Goal: Check status

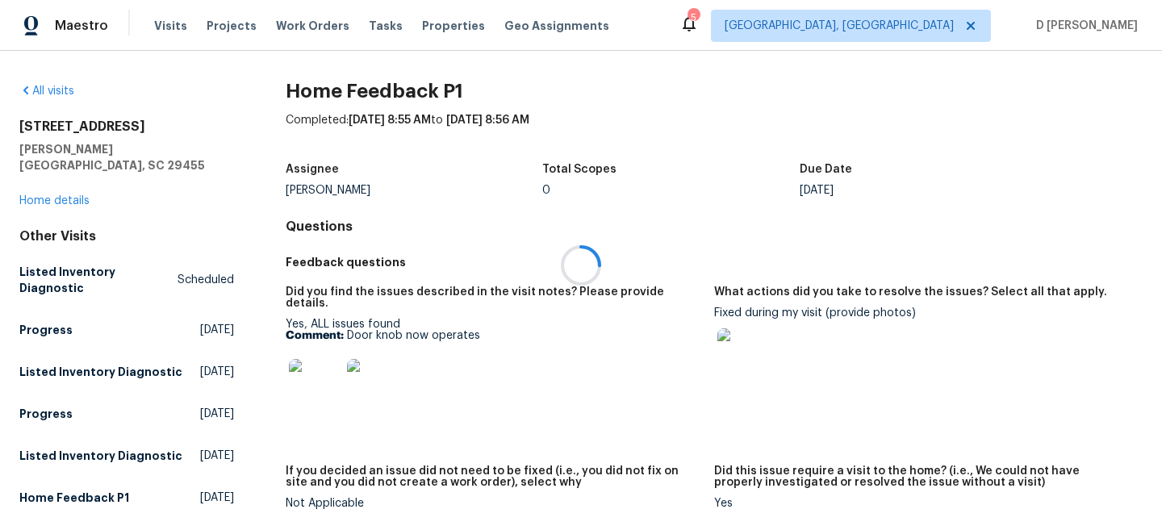
drag, startPoint x: 344, startPoint y: 320, endPoint x: 493, endPoint y: 320, distance: 149.3
click at [493, 320] on div at bounding box center [581, 265] width 1162 height 530
drag, startPoint x: 348, startPoint y: 322, endPoint x: 512, endPoint y: 322, distance: 163.9
click at [512, 330] on p "Comment: Door knob now operates" at bounding box center [494, 335] width 416 height 11
copy p "Door knob now operates"
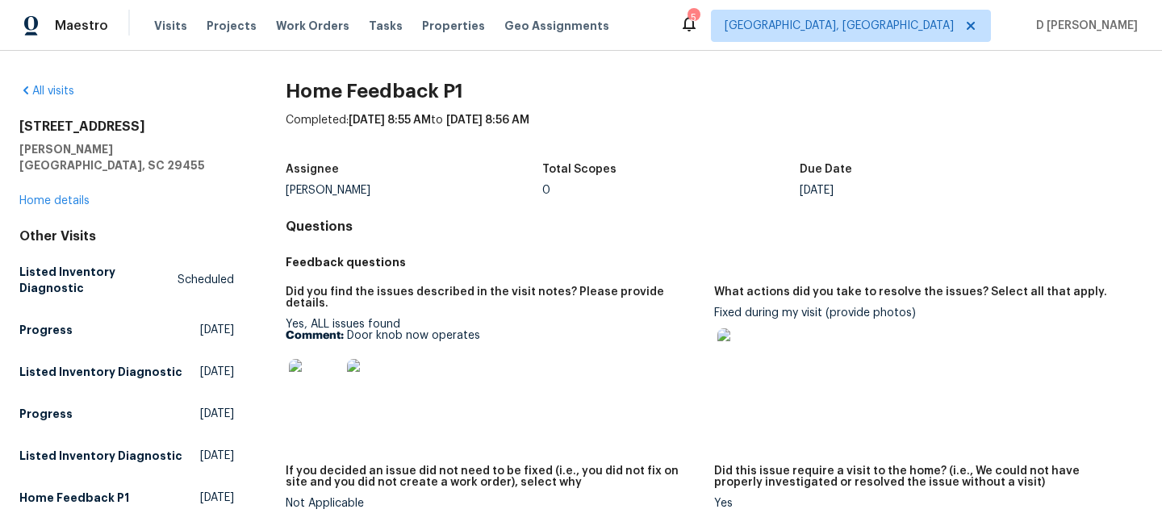
drag, startPoint x: 714, startPoint y: 311, endPoint x: 822, endPoint y: 316, distance: 108.3
click at [822, 316] on div "Fixed during my visit (provide photos)" at bounding box center [922, 349] width 416 height 82
drag, startPoint x: 826, startPoint y: 316, endPoint x: 713, endPoint y: 311, distance: 113.1
click at [713, 311] on div "Did you find the issues described in the visit notes? Please provide details. Y…" at bounding box center [714, 411] width 857 height 268
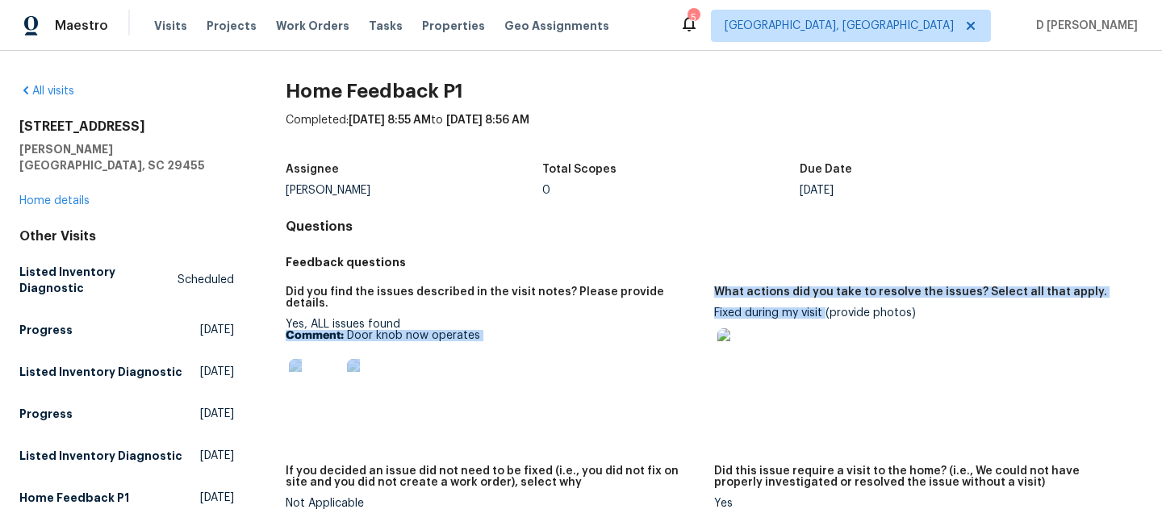
click at [713, 311] on figure "Did you find the issues described in the visit notes? Please provide details. Y…" at bounding box center [500, 367] width 429 height 160
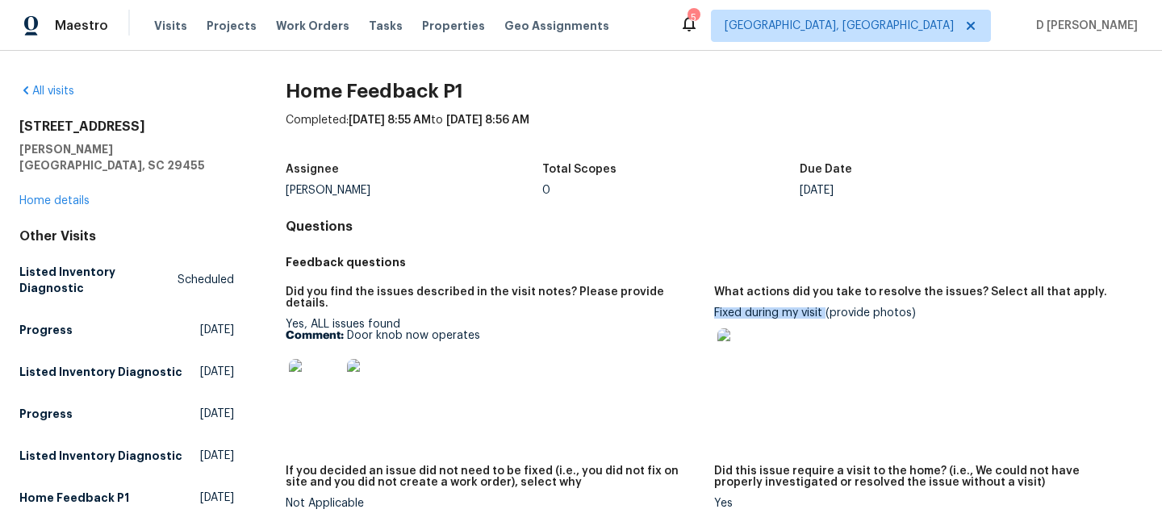
drag, startPoint x: 827, startPoint y: 316, endPoint x: 714, endPoint y: 314, distance: 112.2
click at [714, 314] on div "Fixed during my visit (provide photos)" at bounding box center [922, 349] width 416 height 82
copy div "Fixed during my visit"
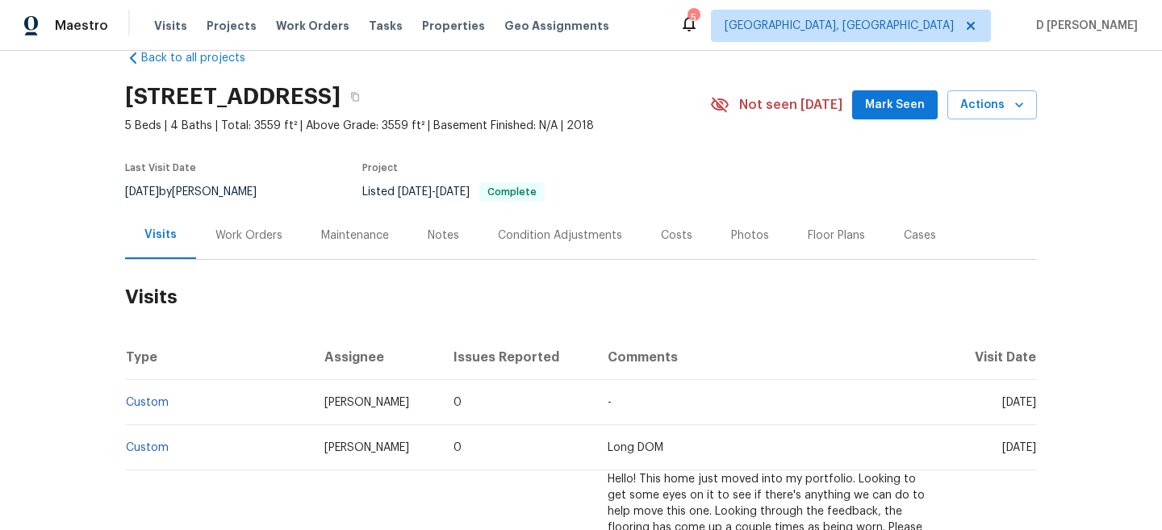
scroll to position [36, 0]
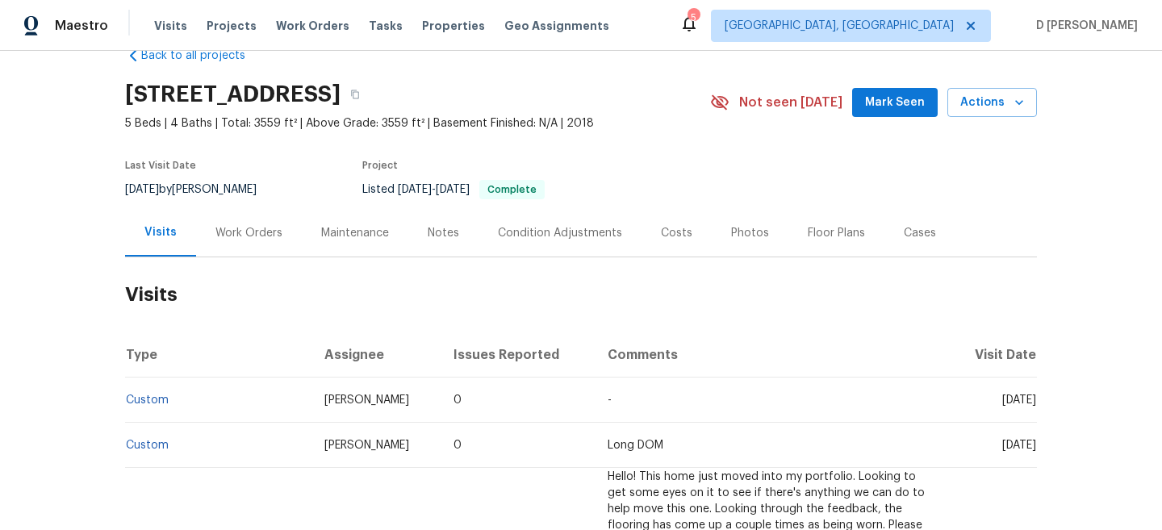
click at [241, 235] on div "Work Orders" at bounding box center [249, 233] width 67 height 16
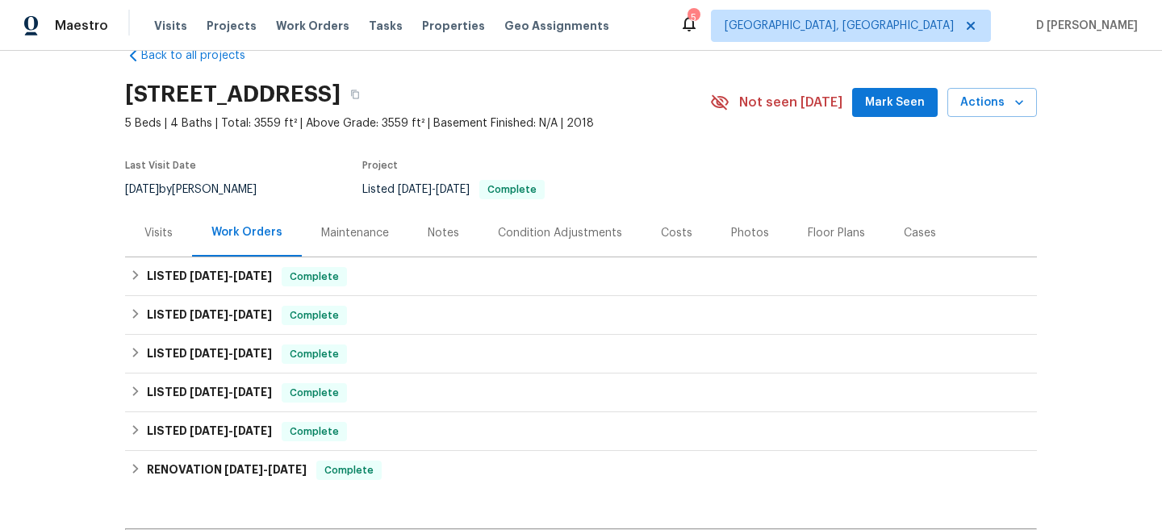
click at [153, 239] on div "Visits" at bounding box center [158, 233] width 28 height 16
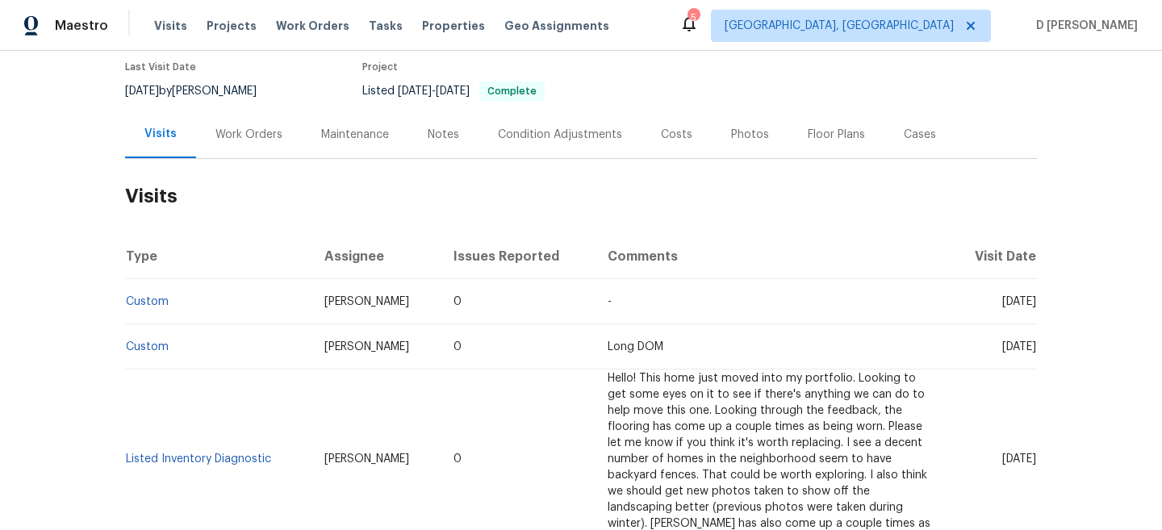
scroll to position [154, 0]
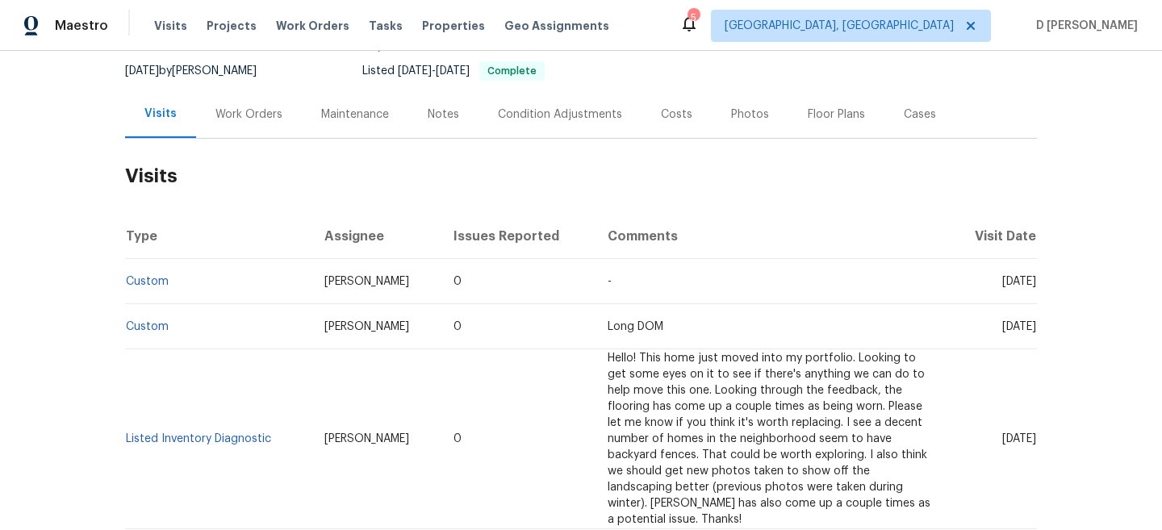
click at [246, 112] on div "Work Orders" at bounding box center [249, 115] width 67 height 16
